Goal: Task Accomplishment & Management: Manage account settings

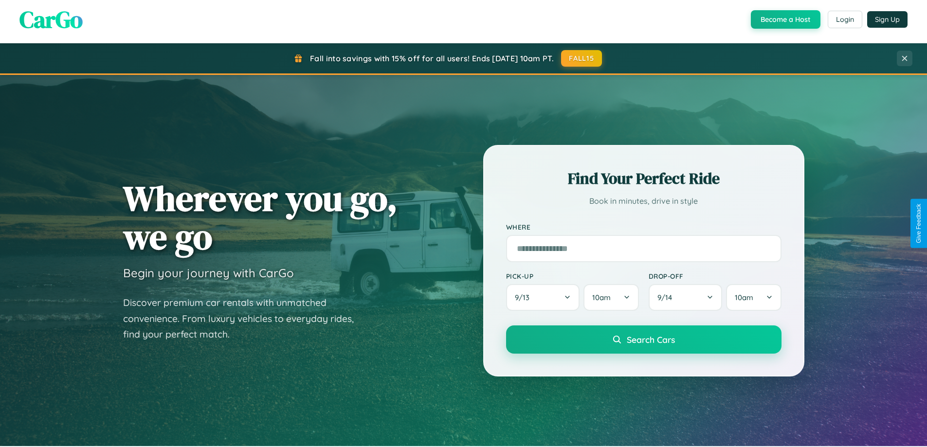
scroll to position [455, 0]
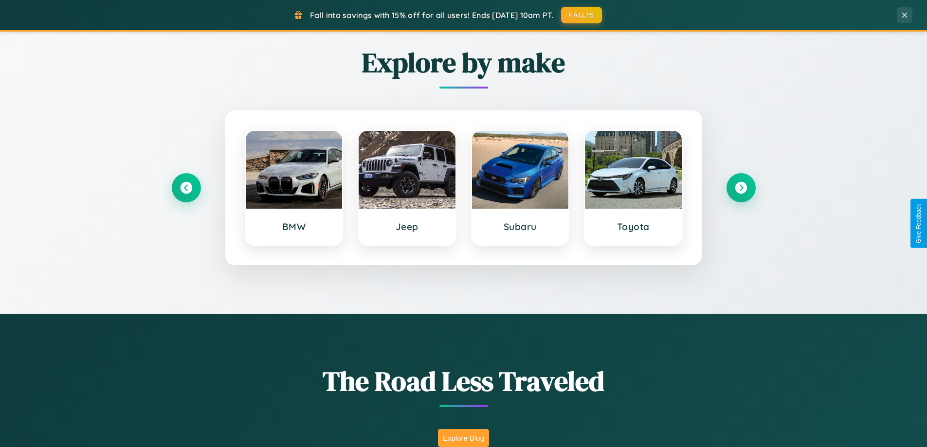
click at [463, 438] on button "Explore Blog" at bounding box center [463, 438] width 51 height 18
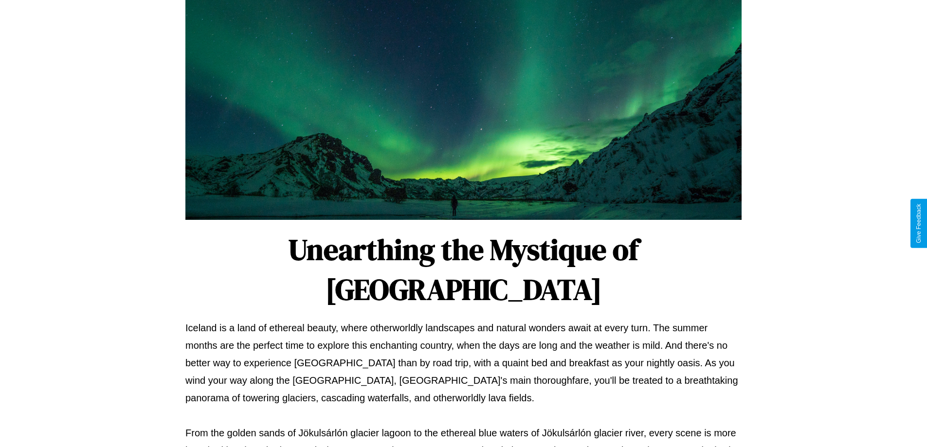
scroll to position [315, 0]
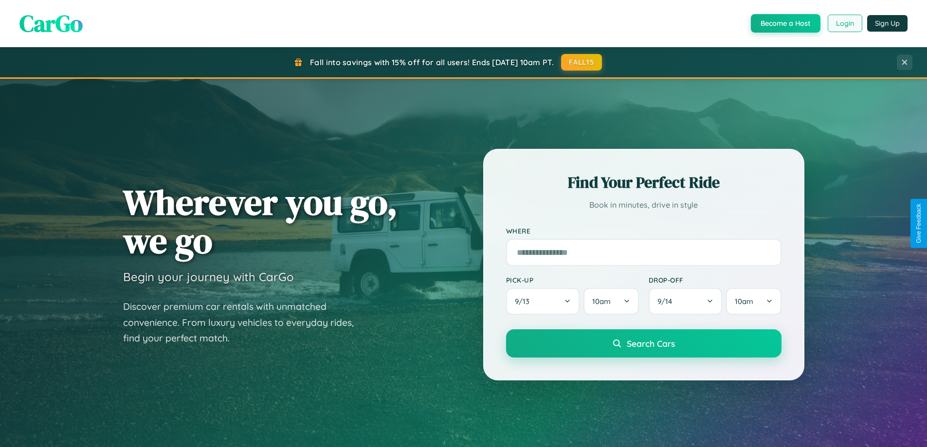
click at [844, 23] on button "Login" at bounding box center [845, 24] width 35 height 18
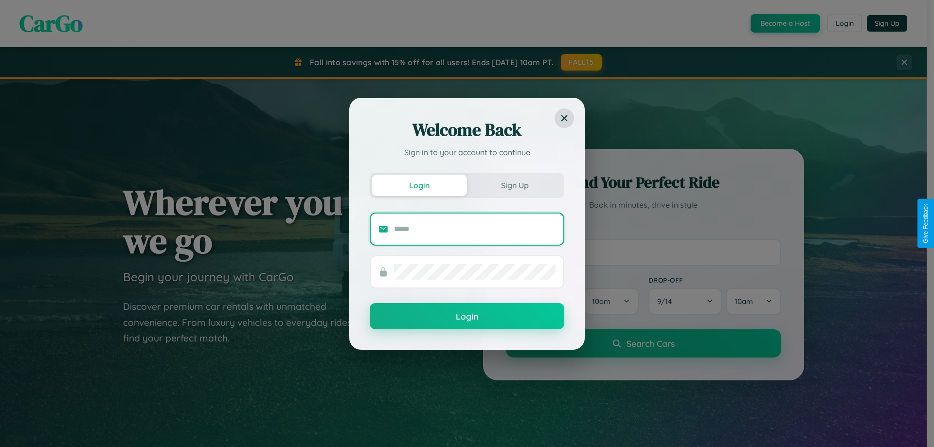
click at [475, 229] on input "text" at bounding box center [475, 229] width 162 height 16
type input "**********"
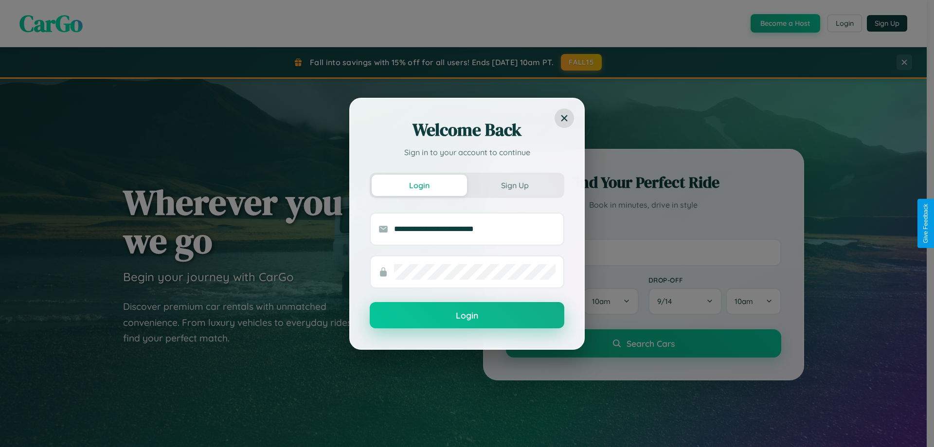
click at [467, 316] on button "Login" at bounding box center [467, 315] width 195 height 26
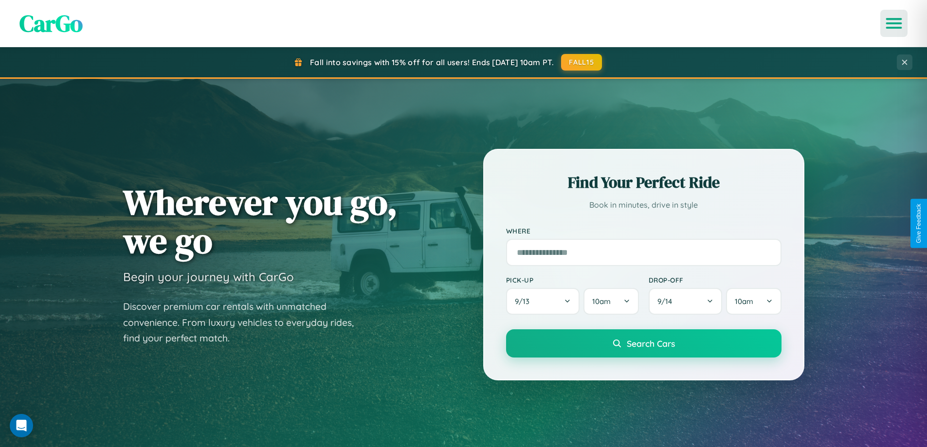
click at [894, 23] on icon "Open menu" at bounding box center [894, 23] width 14 height 9
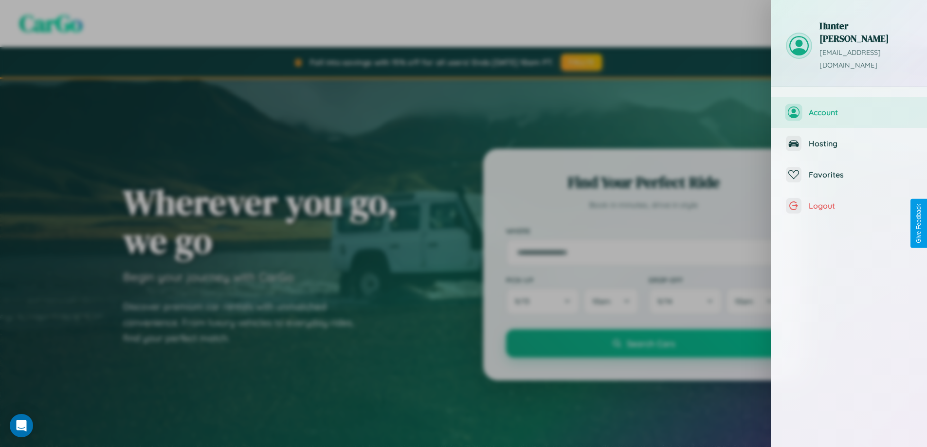
click at [849, 108] on span "Account" at bounding box center [861, 113] width 104 height 10
